Goal: Communication & Community: Ask a question

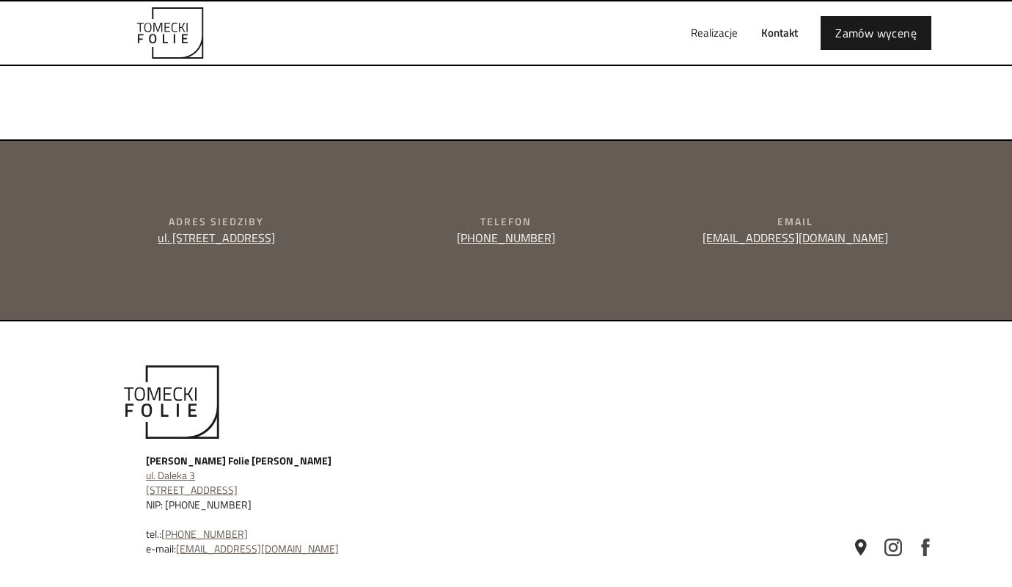
scroll to position [543, 0]
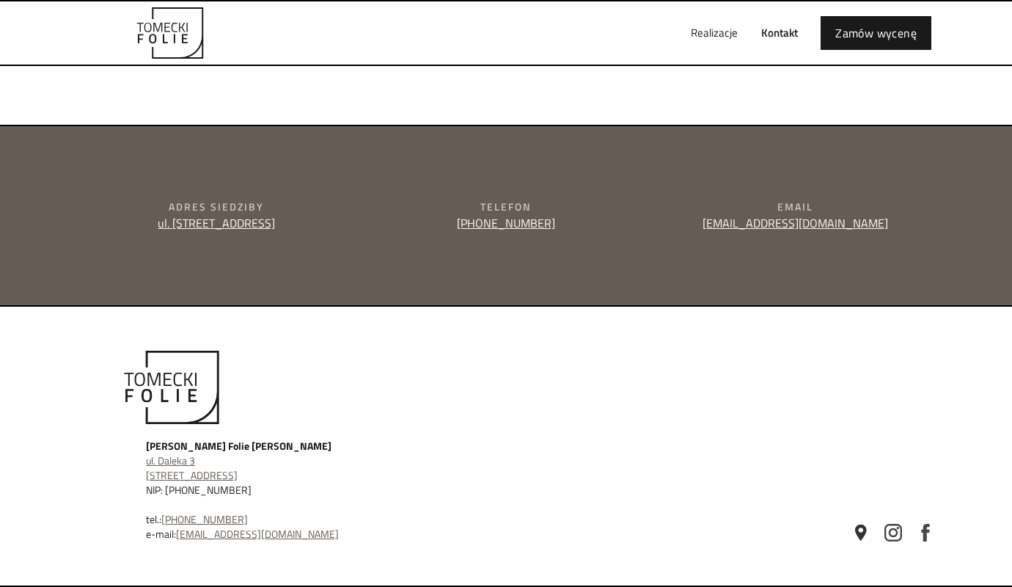
type input "e"
type textarea "e"
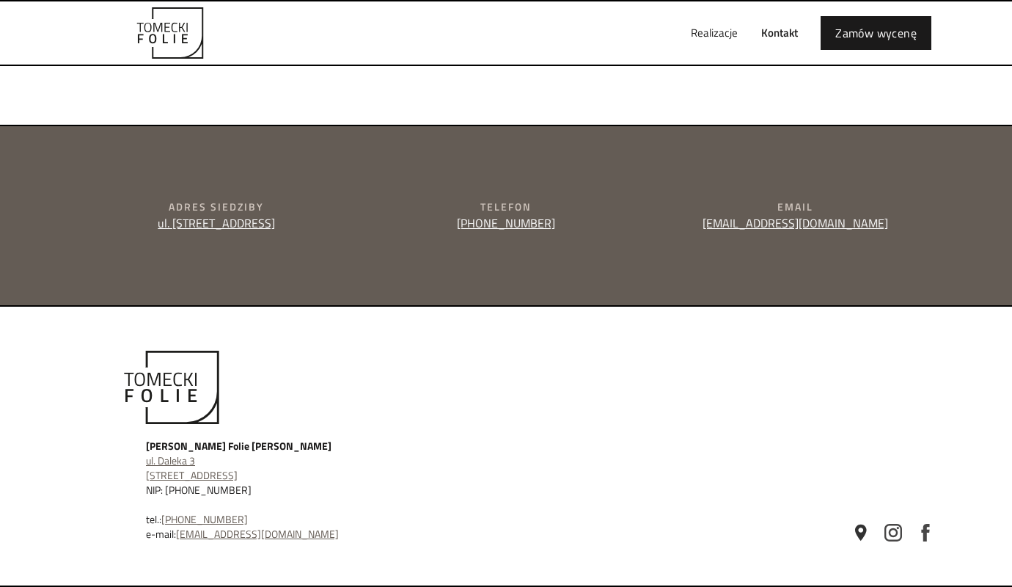
type input "[PERSON_NAME]"
type input "[PERSON_NAME][EMAIL_ADDRESS][DOMAIN_NAME]"
type input "510145189"
type textarea "Dzień dobry, mogę zwiększyć sprzedaż Państwa konta na Allegro. Zajmuję się skal…"
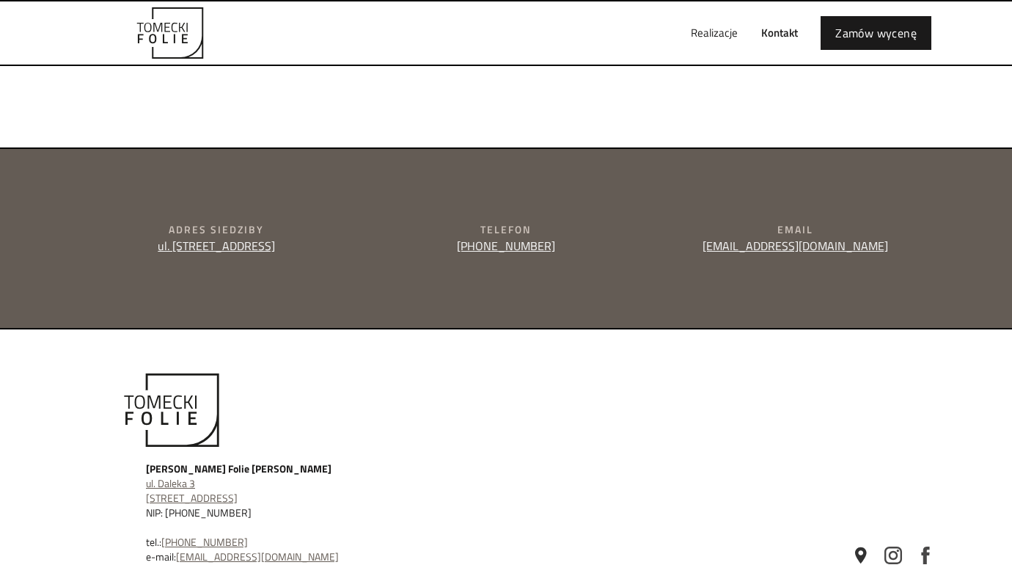
click at [636, 16] on div "Realizacje Kontakt Zamów wycenę" at bounding box center [506, 32] width 880 height 63
